Goal: Task Accomplishment & Management: Complete application form

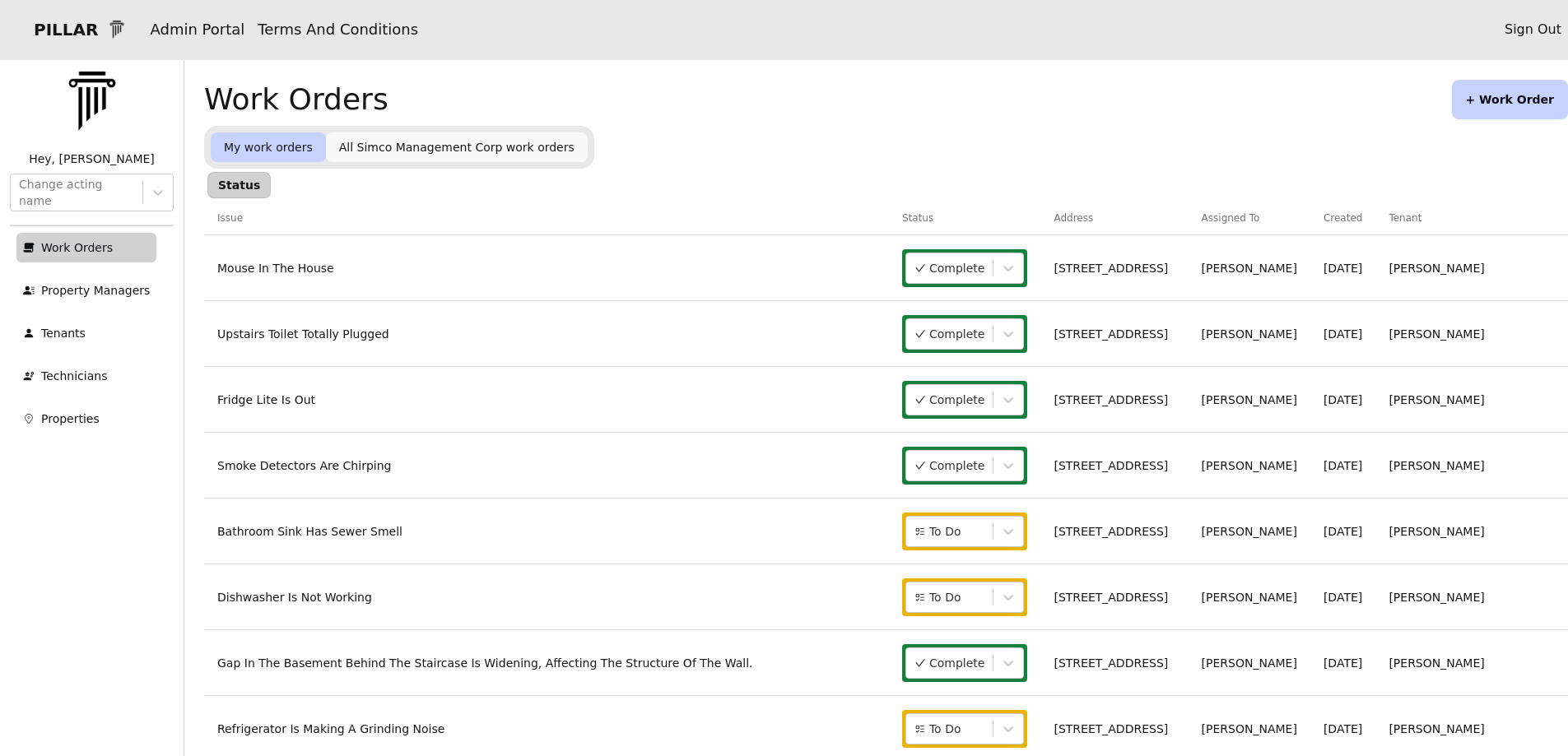
click at [1509, 93] on button "+ Work Order" at bounding box center [1510, 100] width 116 height 40
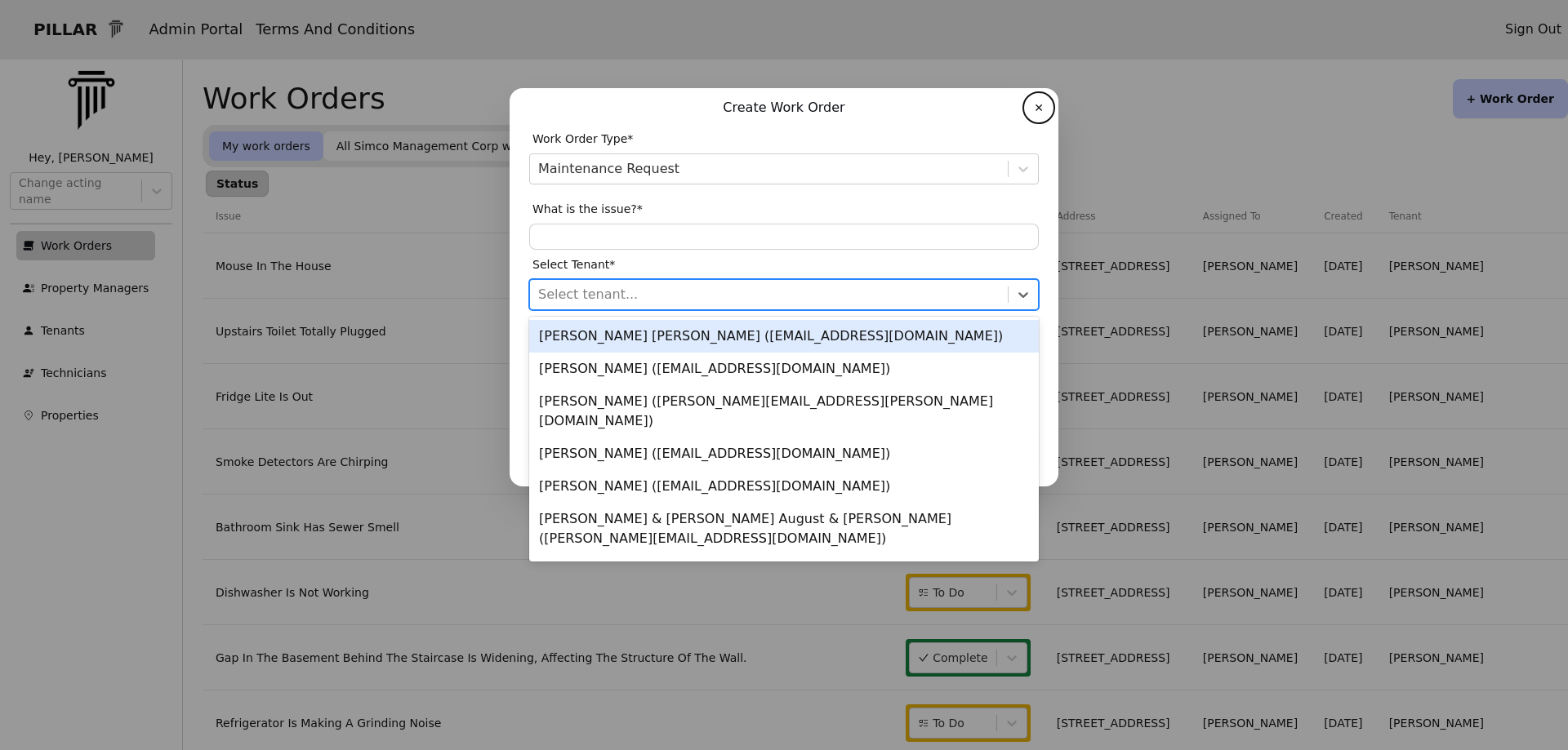
drag, startPoint x: 553, startPoint y: 298, endPoint x: 521, endPoint y: 310, distance: 34.2
click at [552, 298] on div at bounding box center [769, 295] width 461 height 23
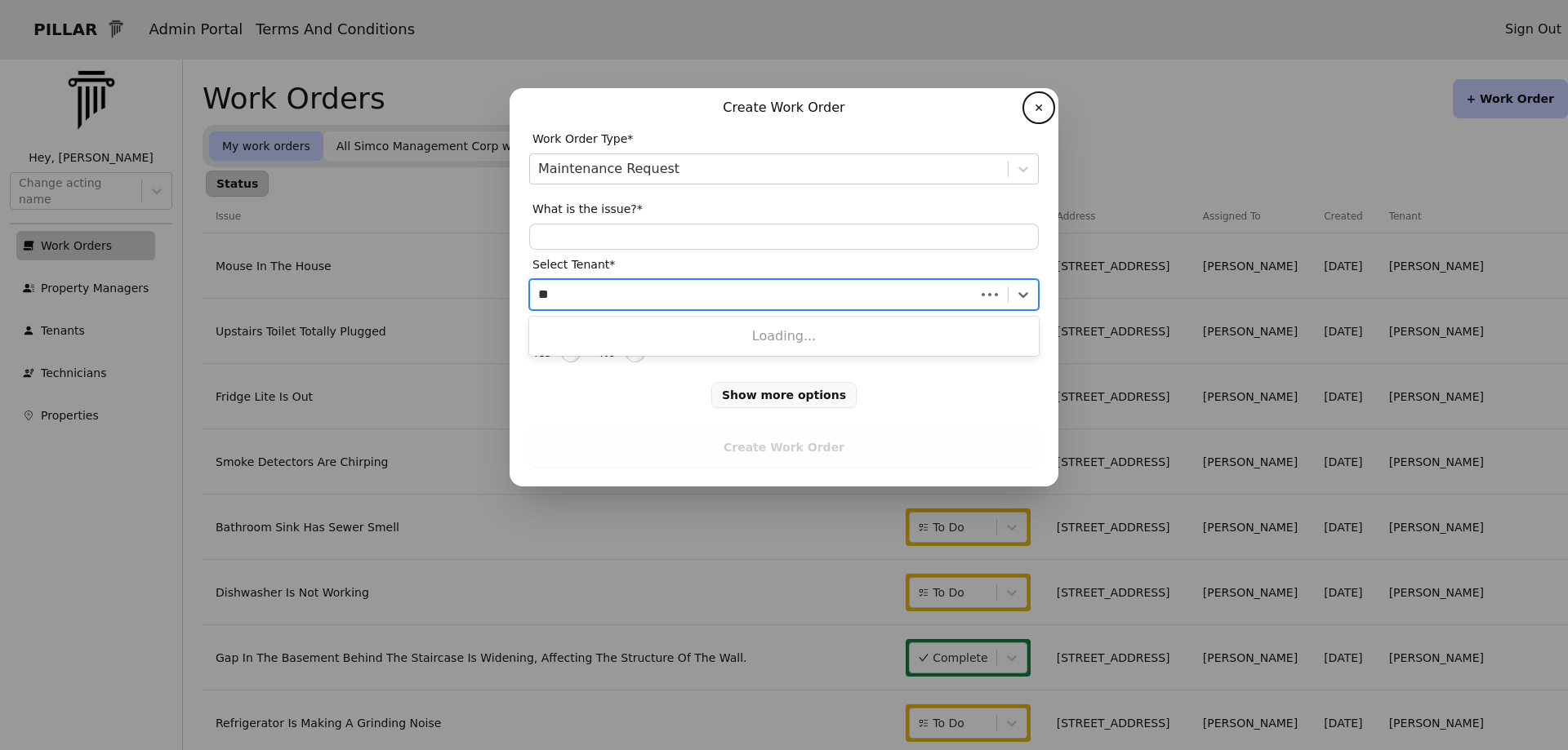
type input "*"
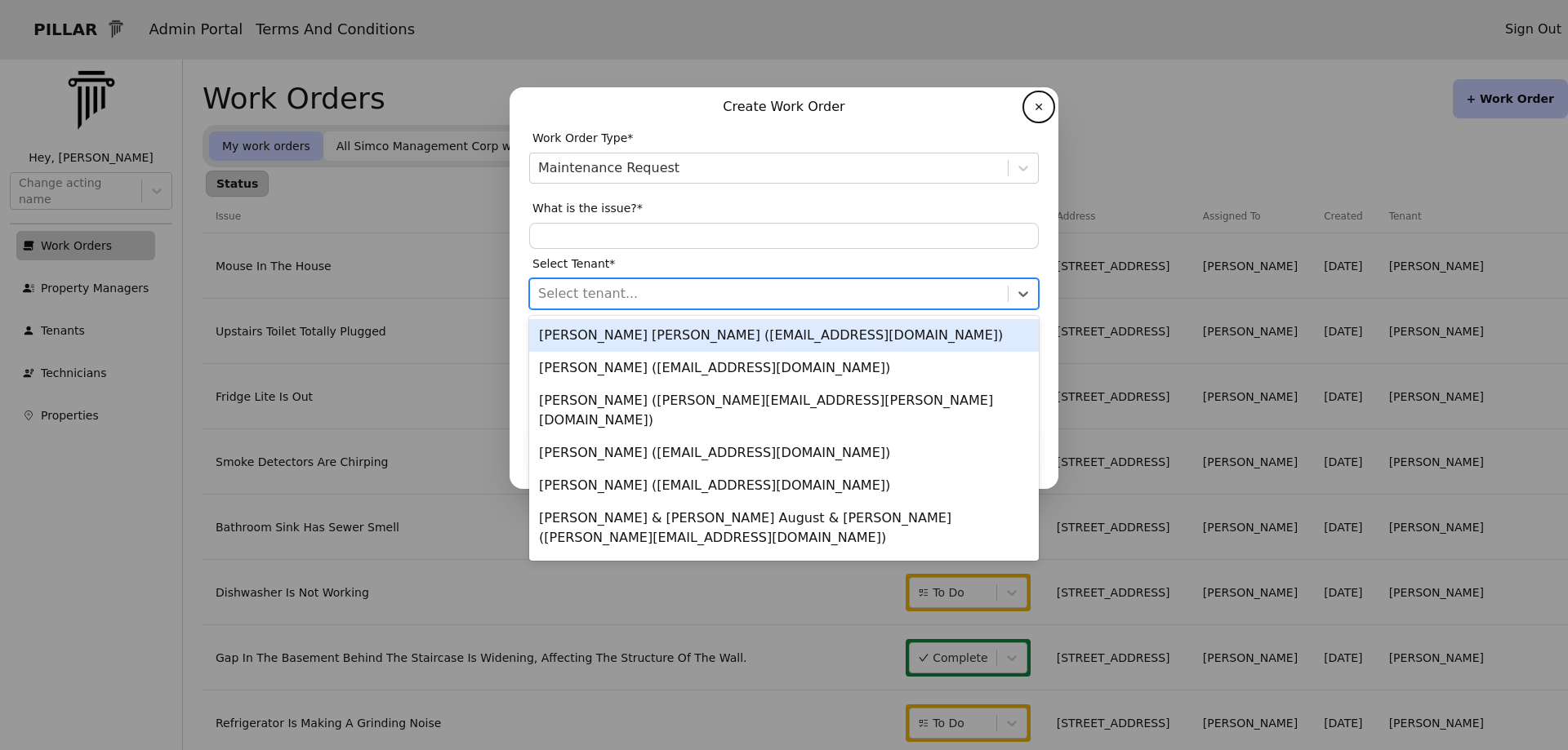
click at [560, 297] on div at bounding box center [769, 294] width 461 height 23
type input "***"
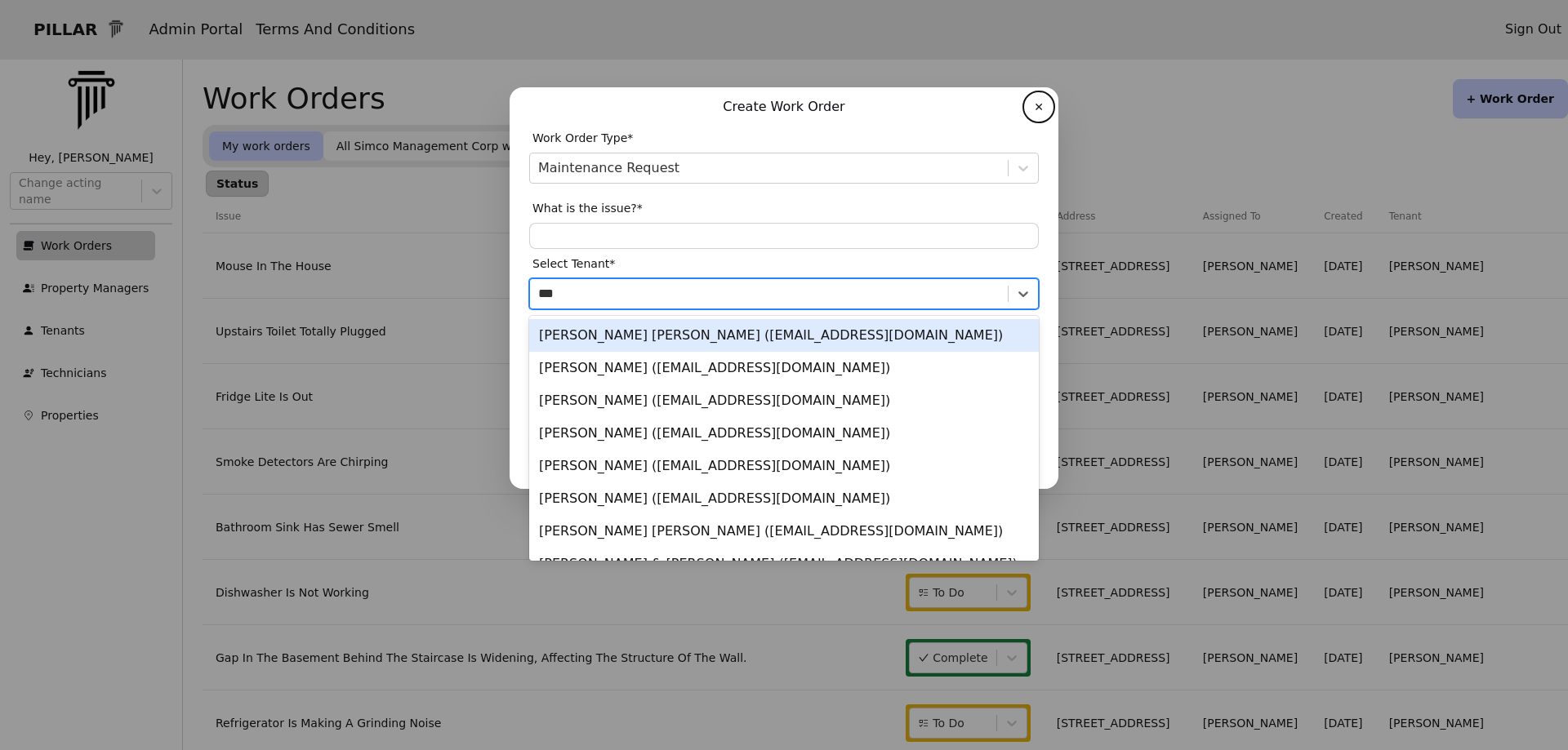
click at [578, 336] on div "[PERSON_NAME] [PERSON_NAME] ([EMAIL_ADDRESS][DOMAIN_NAME])" at bounding box center [784, 336] width 509 height 32
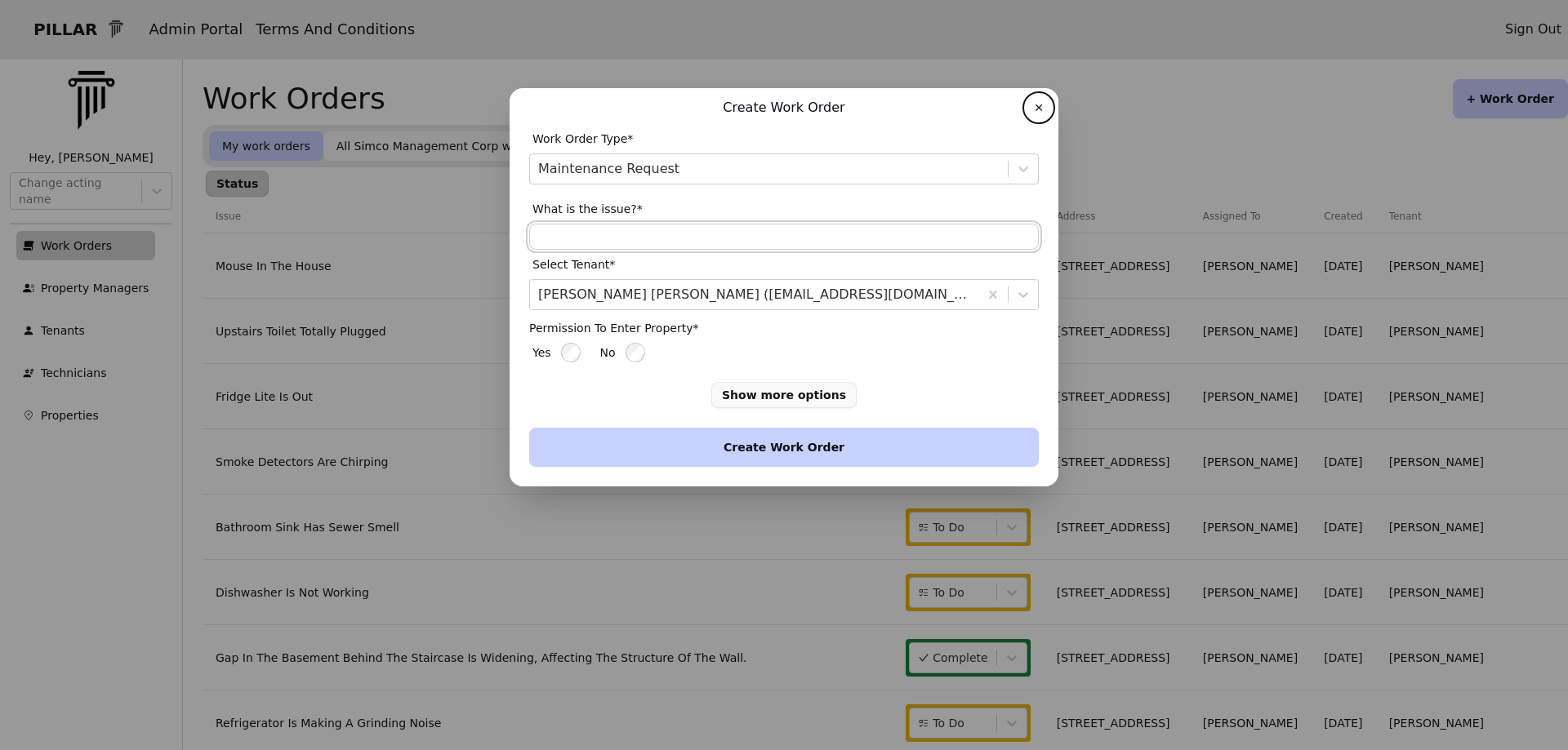
drag, startPoint x: 559, startPoint y: 240, endPoint x: 519, endPoint y: 255, distance: 42.7
click at [559, 240] on input "text" at bounding box center [784, 237] width 509 height 26
type input "*"
type input "**********"
click at [758, 444] on button "Create Work Order" at bounding box center [784, 448] width 509 height 39
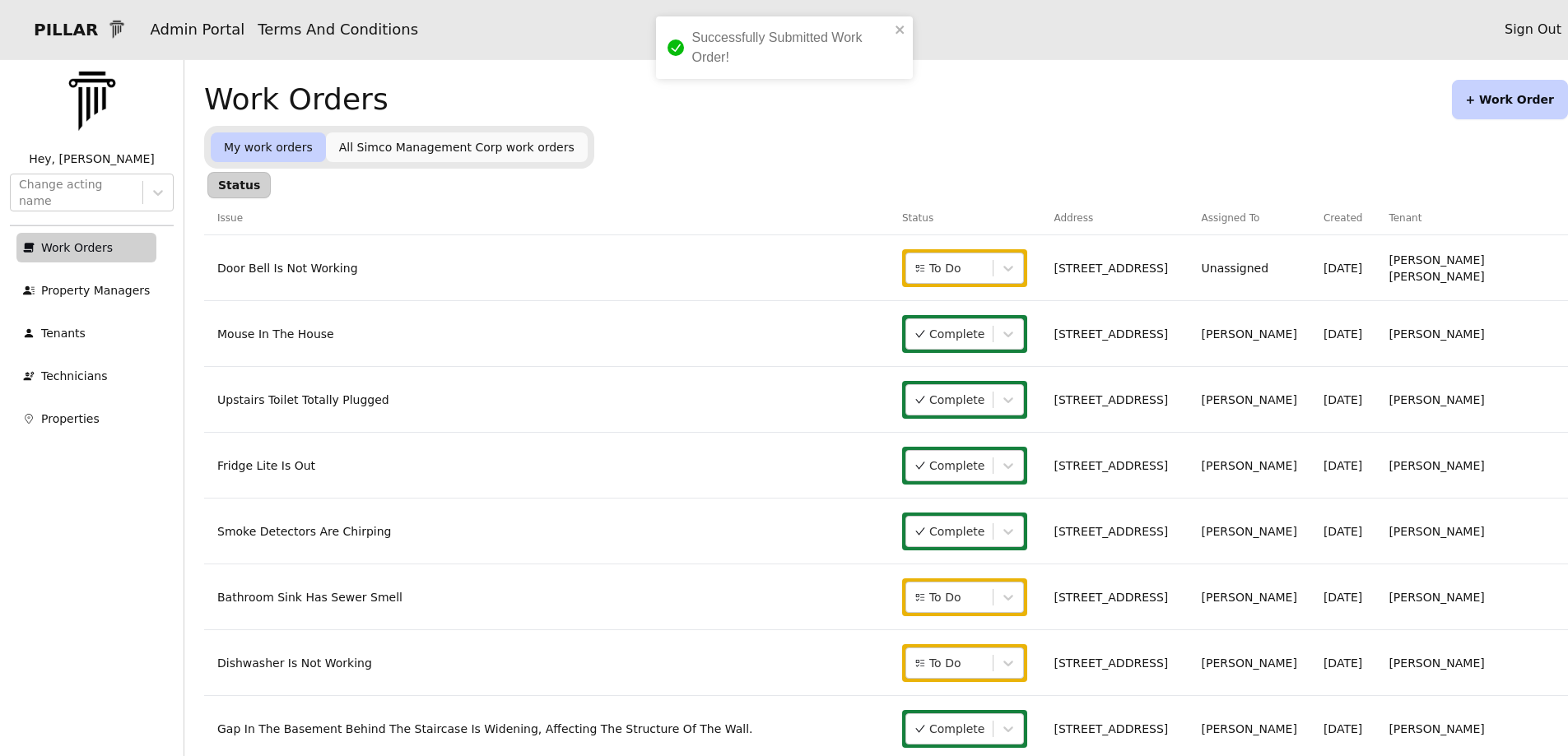
click at [306, 269] on link "Door Bell Is Not Working" at bounding box center [287, 268] width 140 height 13
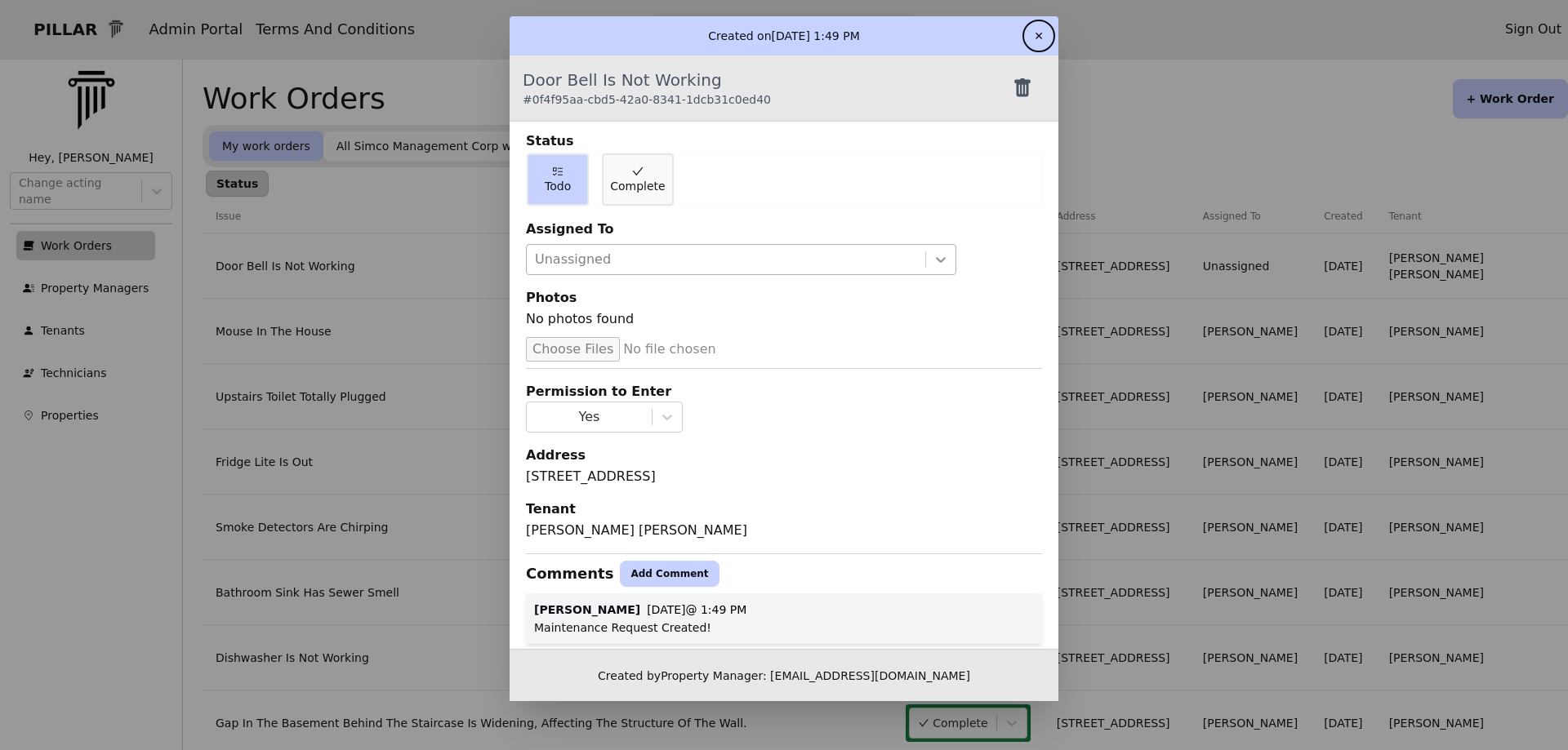
click at [932, 257] on icon at bounding box center [940, 259] width 16 height 16
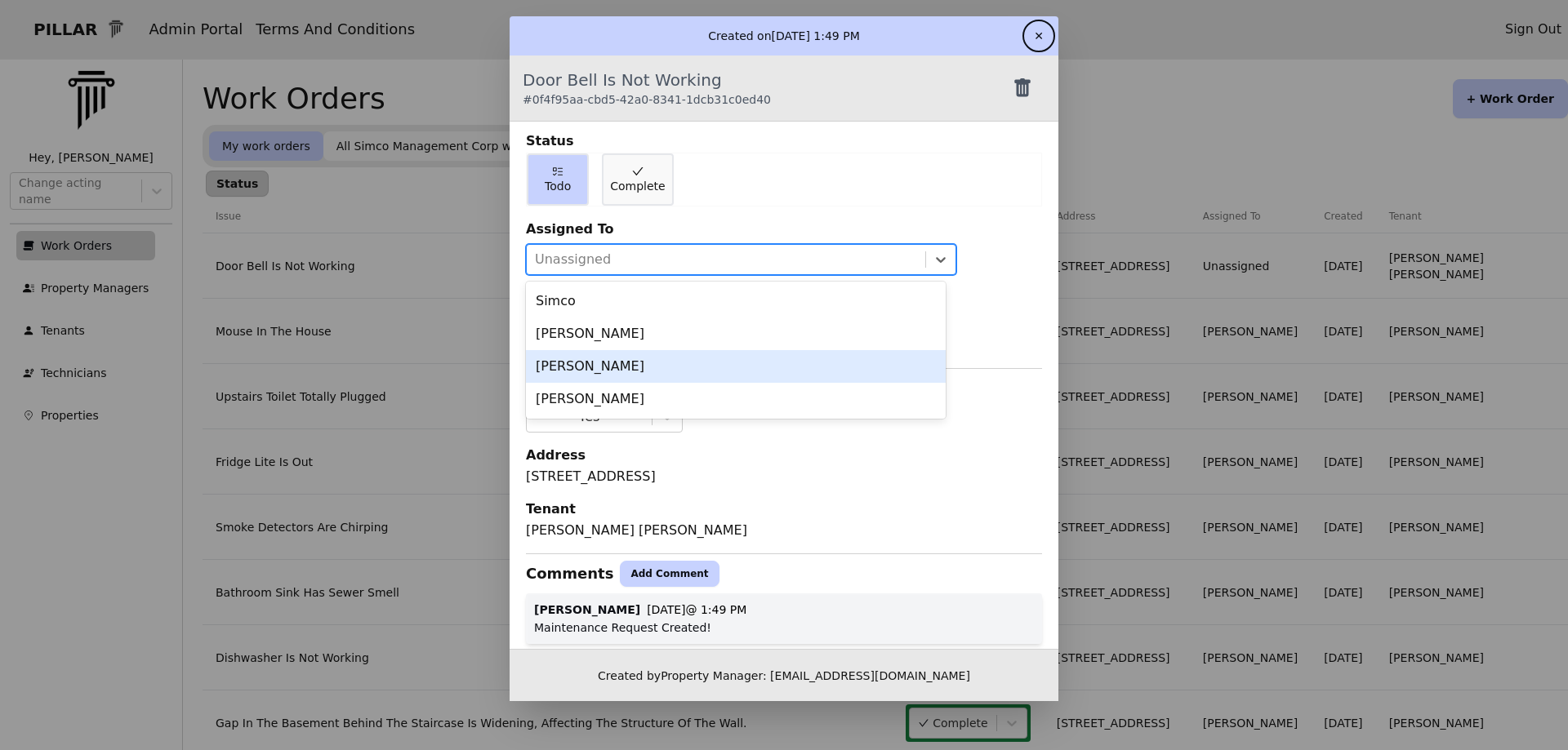
click at [577, 367] on div "[PERSON_NAME]" at bounding box center [735, 366] width 420 height 32
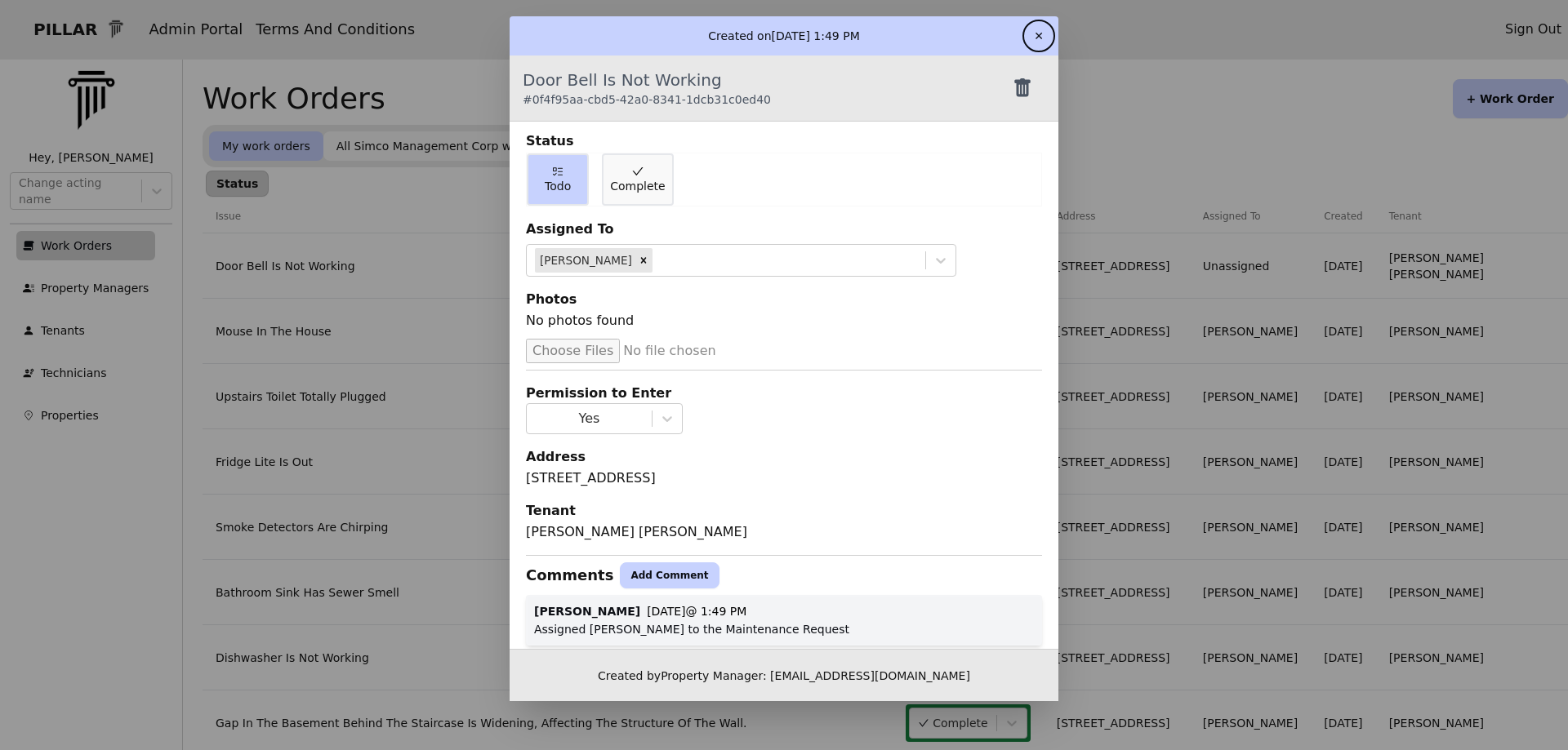
click at [1038, 32] on button "✕" at bounding box center [1038, 36] width 26 height 26
